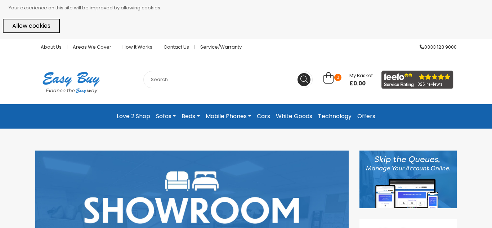
click at [188, 117] on link "Beds" at bounding box center [191, 116] width 24 height 13
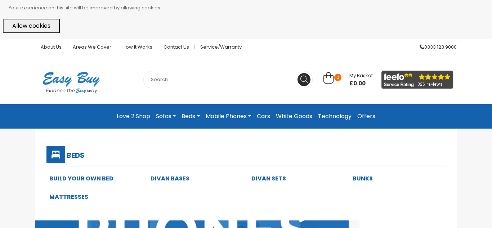
click at [99, 180] on link "Build Your Own Bed" at bounding box center [81, 178] width 64 height 8
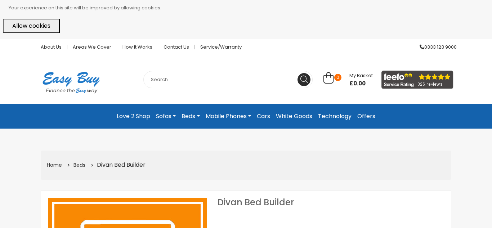
select select "104"
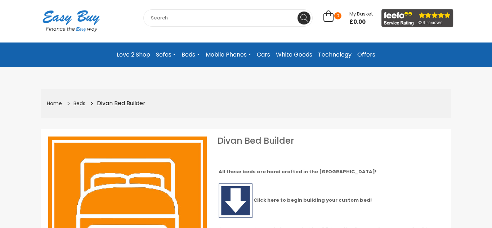
scroll to position [62, 0]
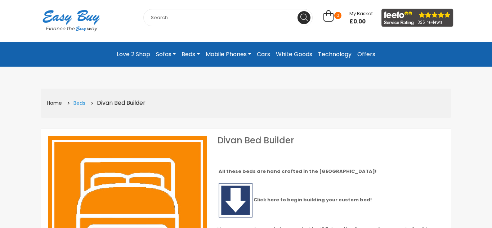
click at [78, 104] on link "Beds" at bounding box center [79, 102] width 12 height 7
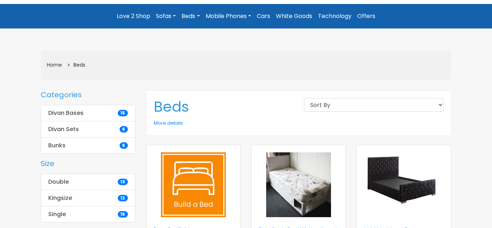
scroll to position [102, 0]
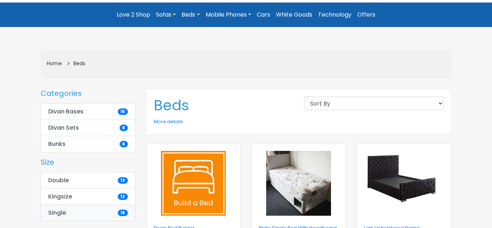
click at [91, 215] on link "Single 16" at bounding box center [88, 213] width 95 height 17
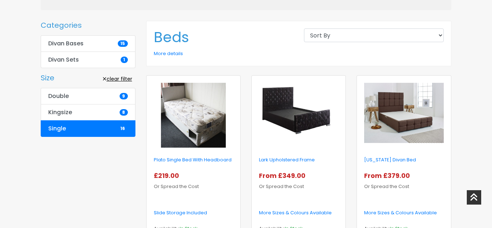
scroll to position [169, 0]
